Goal: Register for event/course

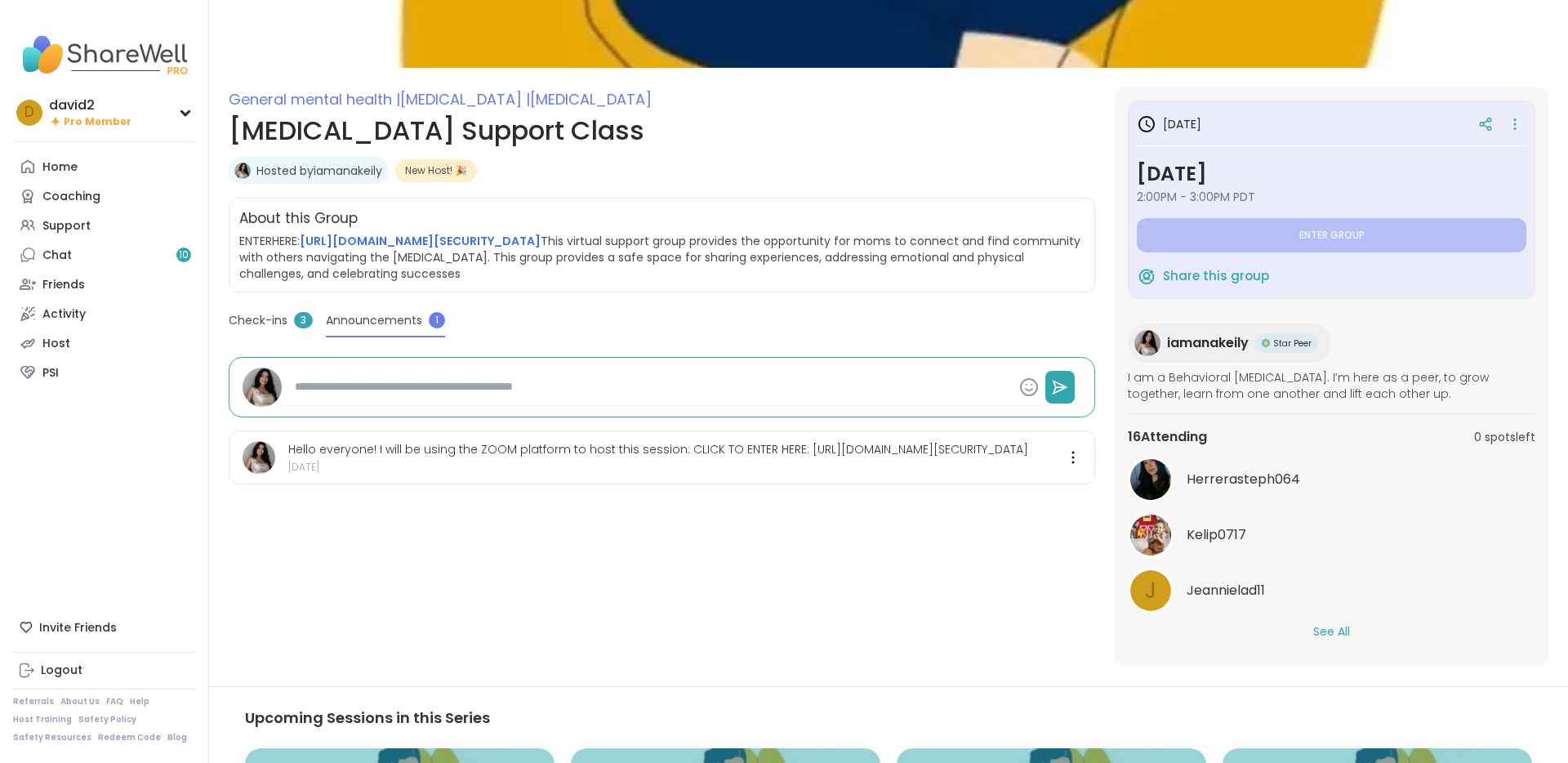
type textarea "*"
